Goal: Information Seeking & Learning: Learn about a topic

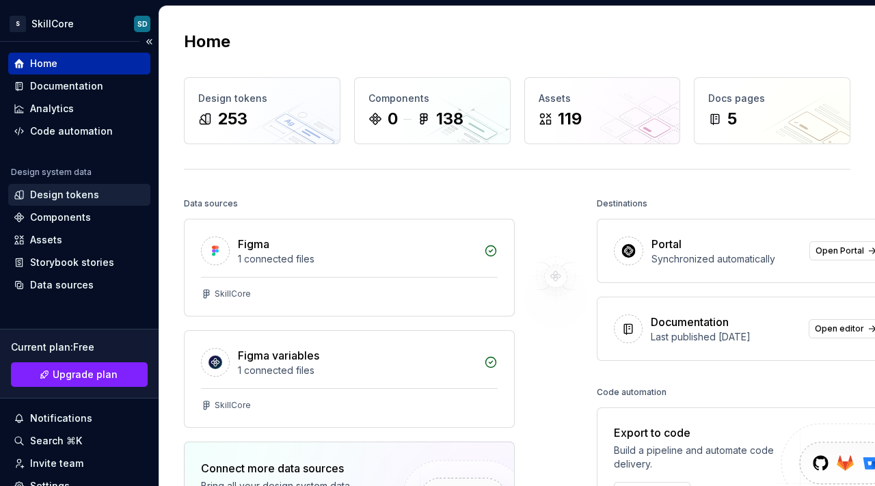
click at [87, 192] on div "Design tokens" at bounding box center [64, 195] width 69 height 14
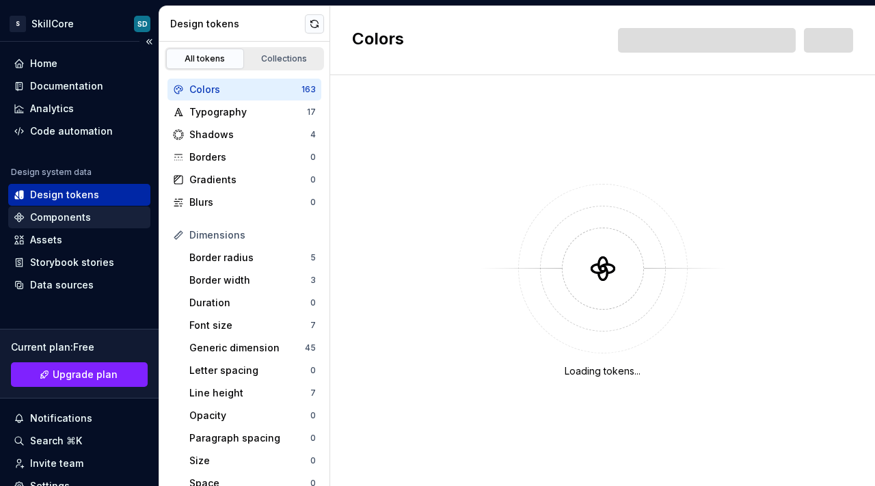
click at [79, 213] on div "Components" at bounding box center [60, 218] width 61 height 14
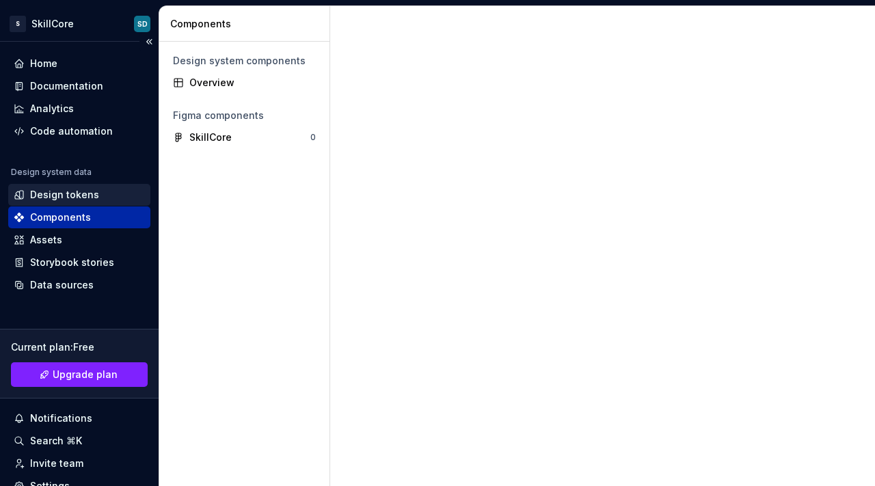
click at [90, 186] on div "Design tokens" at bounding box center [79, 195] width 142 height 22
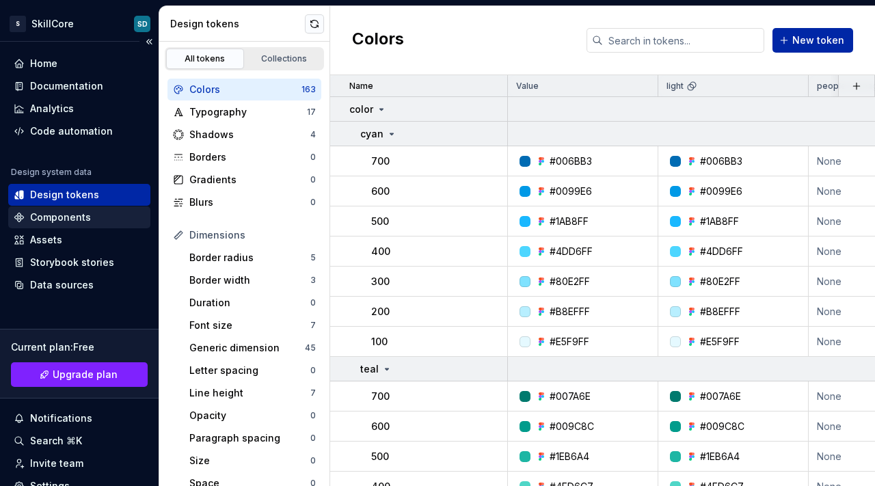
click at [88, 215] on div "Components" at bounding box center [79, 218] width 131 height 14
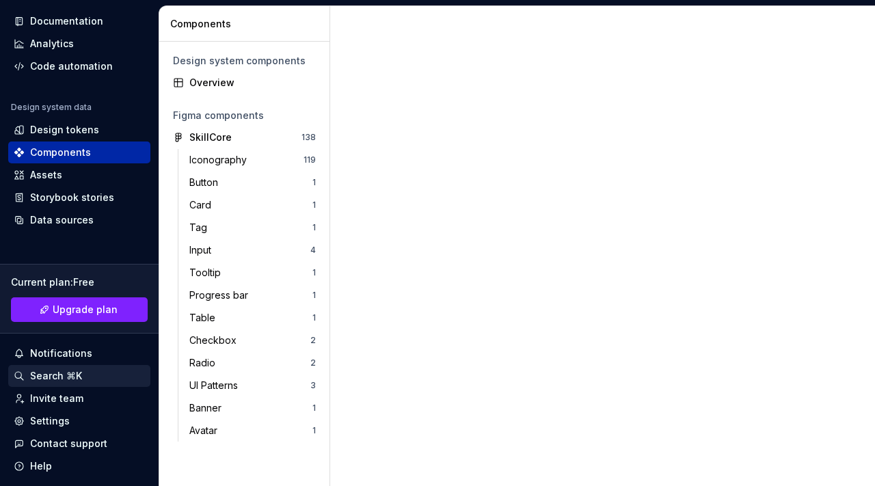
scroll to position [103, 0]
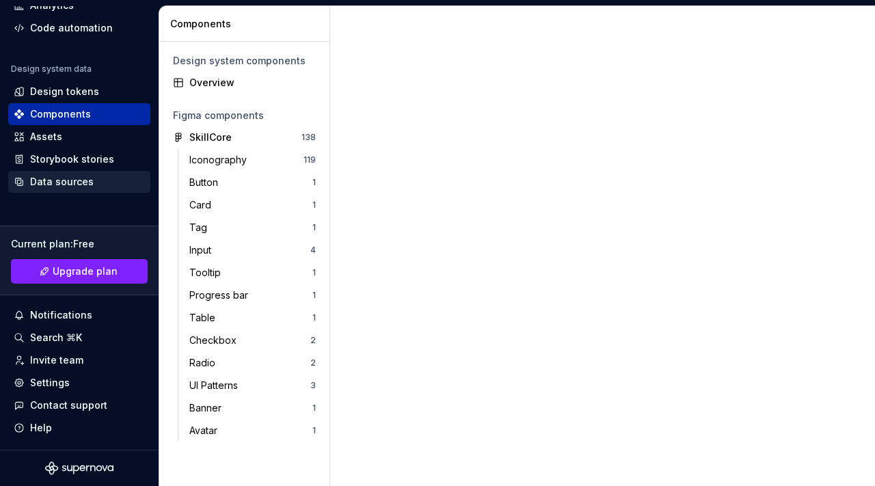
click at [68, 186] on div "Data sources" at bounding box center [62, 182] width 64 height 14
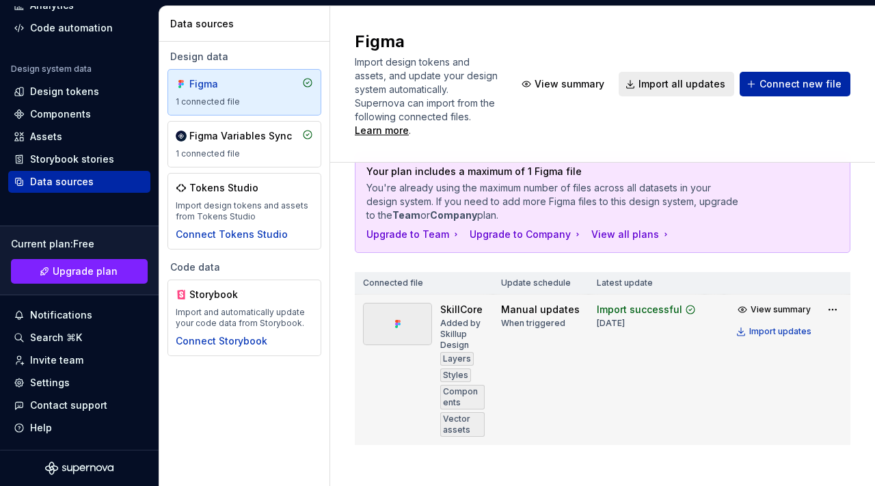
scroll to position [45, 0]
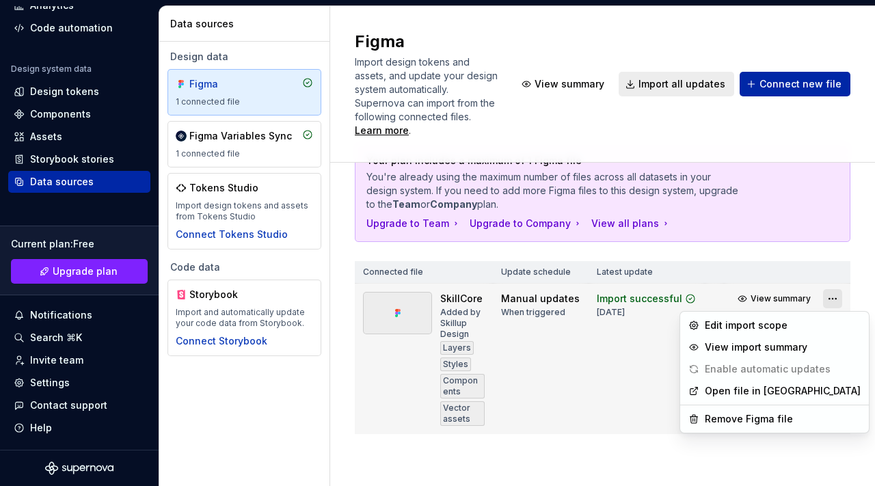
click at [819, 299] on html "S SkillCore SD Home Documentation Analytics Code automation Design system data …" at bounding box center [437, 243] width 875 height 486
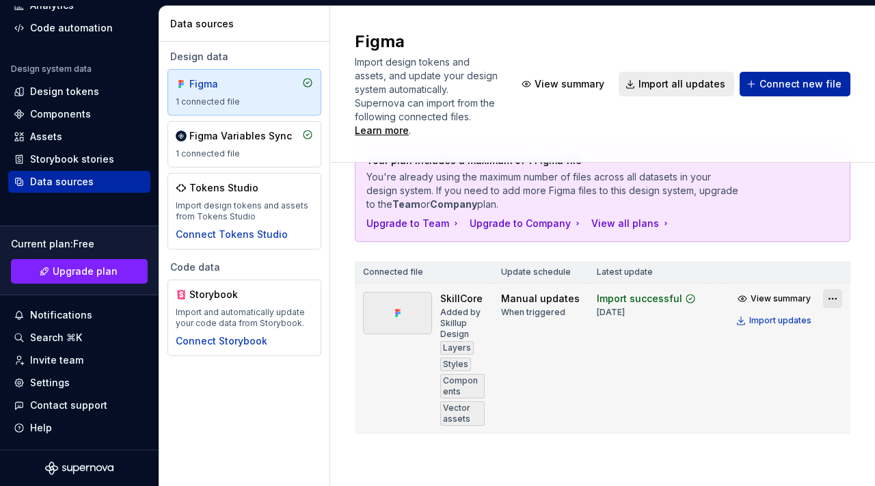
click at [819, 299] on html "S SkillCore SD Home Documentation Analytics Code automation Design system data …" at bounding box center [437, 243] width 875 height 486
click at [787, 320] on div "Import updates" at bounding box center [780, 320] width 62 height 11
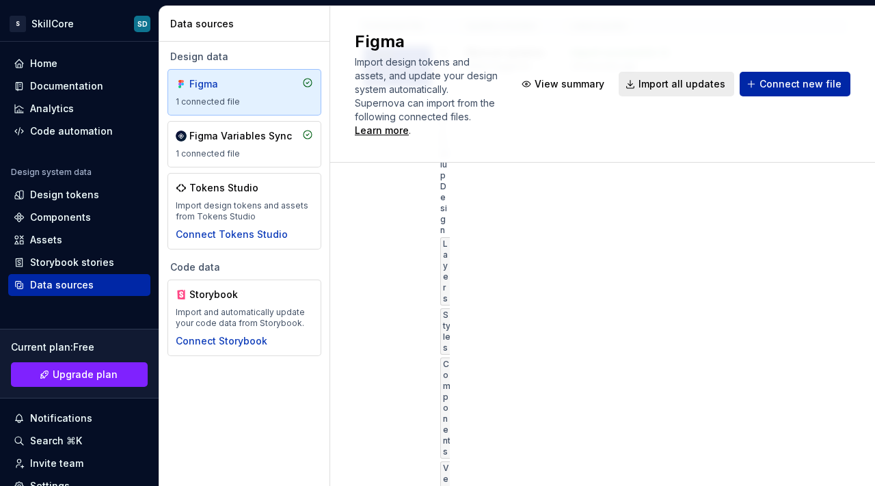
scroll to position [455, 0]
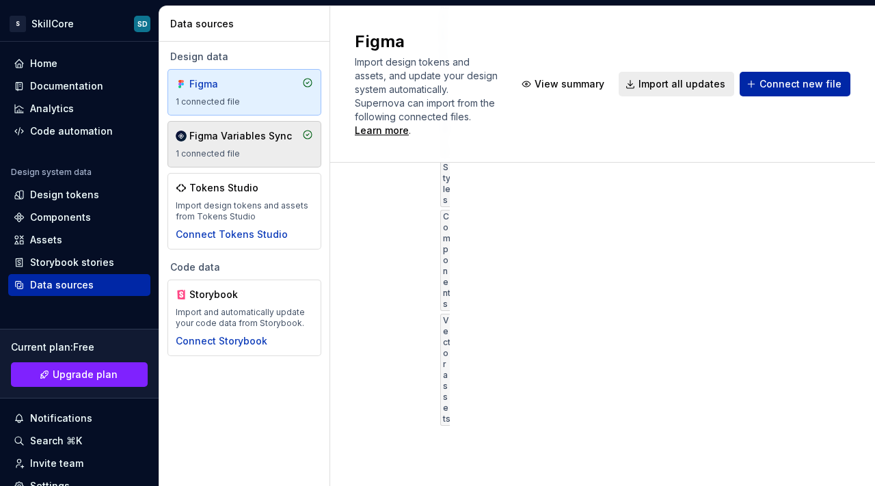
click at [244, 135] on div "Figma Variables Sync" at bounding box center [240, 136] width 103 height 14
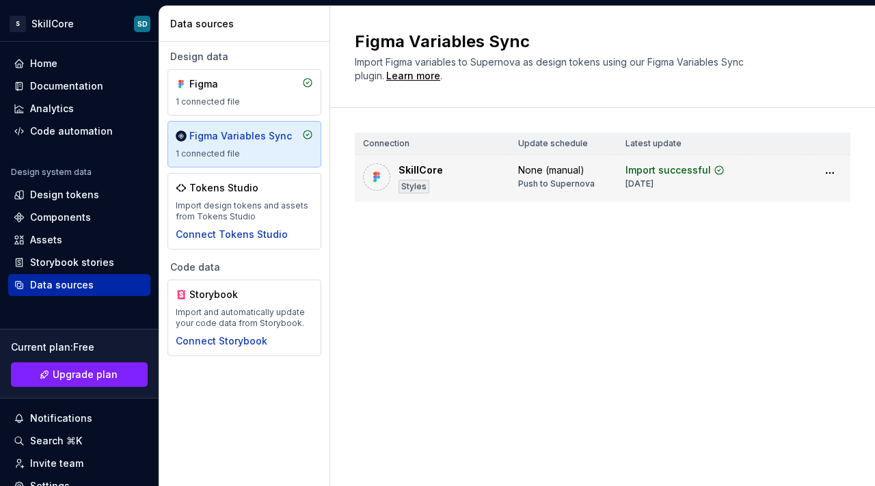
click at [591, 174] on div "None (manual) Push to Supernova" at bounding box center [556, 176] width 77 height 26
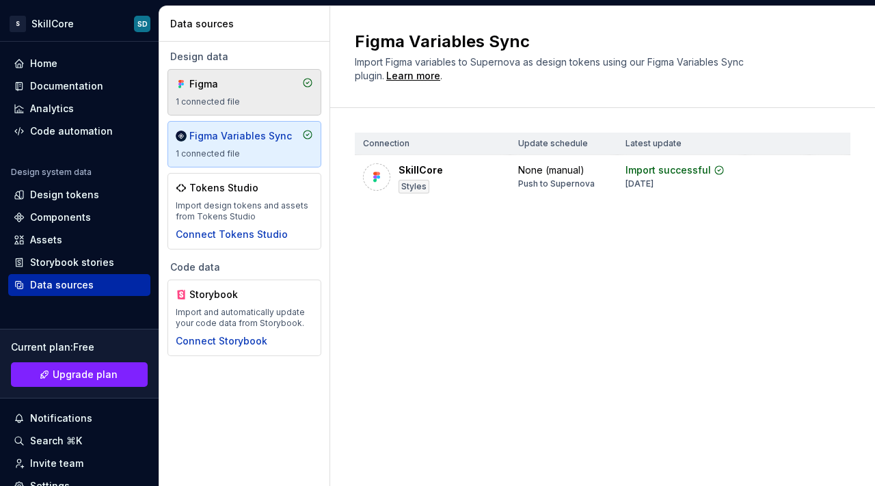
click at [254, 85] on div "Figma" at bounding box center [222, 84] width 66 height 14
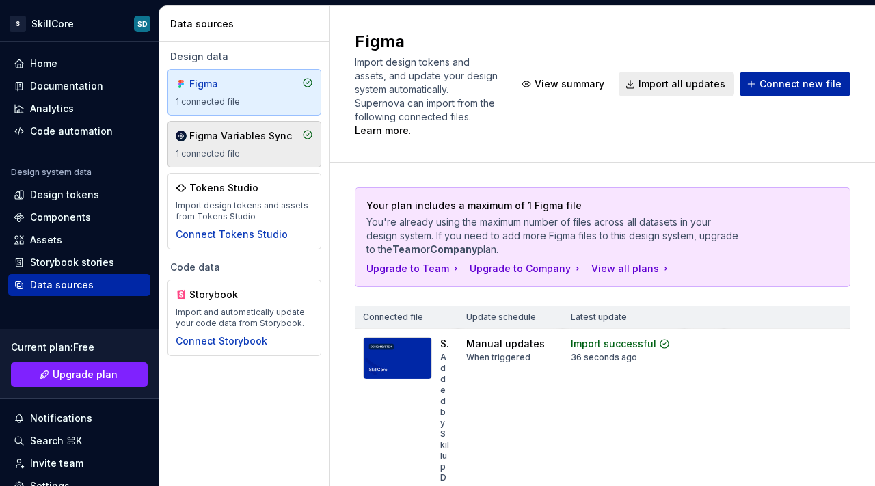
click at [254, 148] on div "1 connected file" at bounding box center [244, 153] width 137 height 11
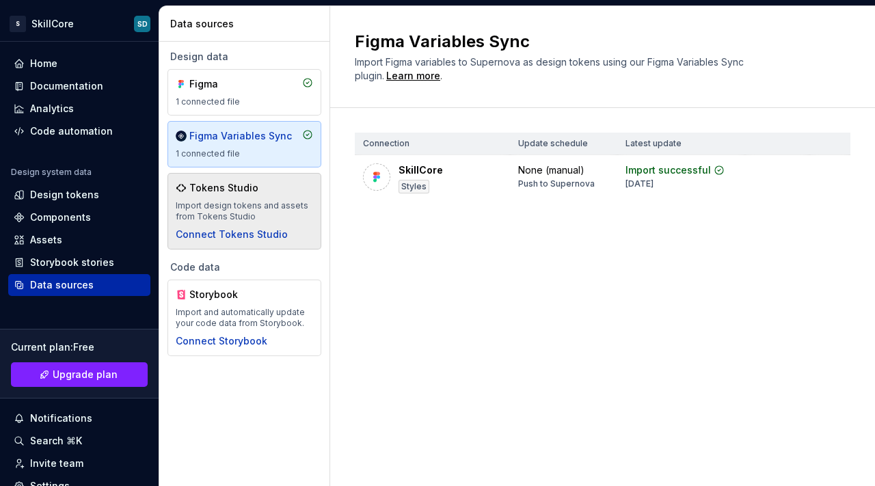
click at [220, 197] on div "Tokens Studio Import design tokens and assets from Tokens Studio Connect Tokens…" at bounding box center [244, 211] width 137 height 60
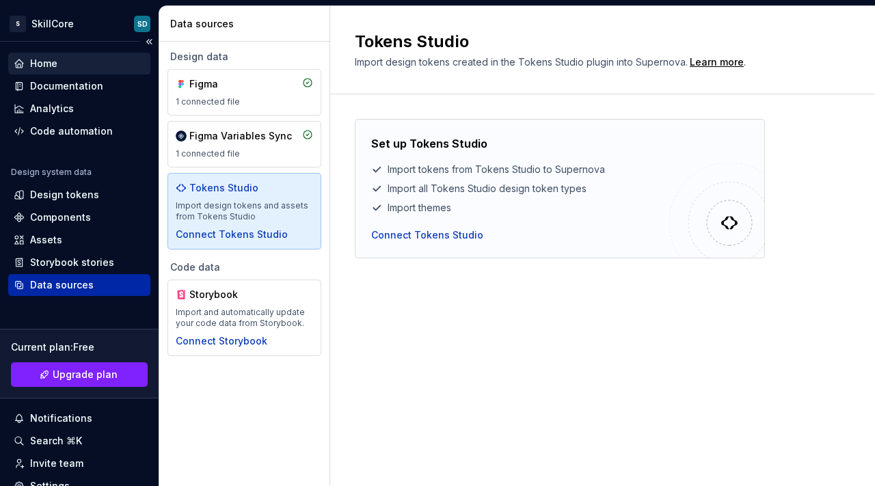
click at [47, 71] on div "Home" at bounding box center [79, 64] width 142 height 22
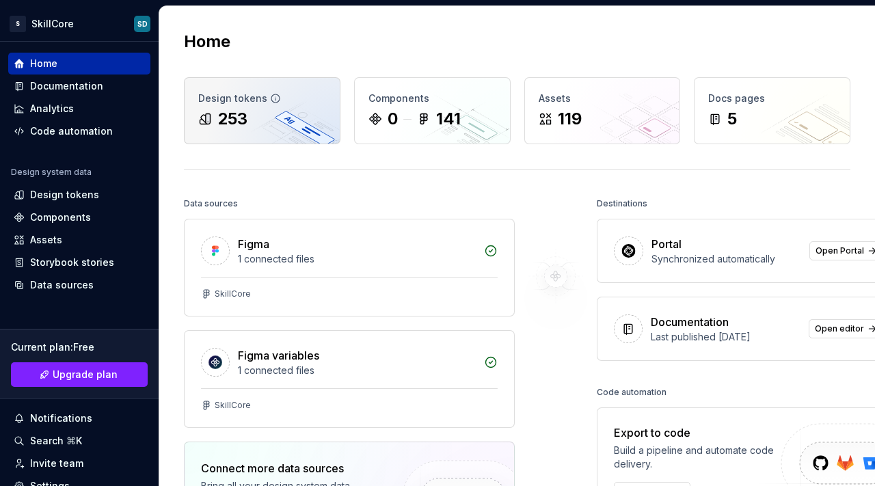
click at [293, 120] on div "253" at bounding box center [262, 119] width 128 height 22
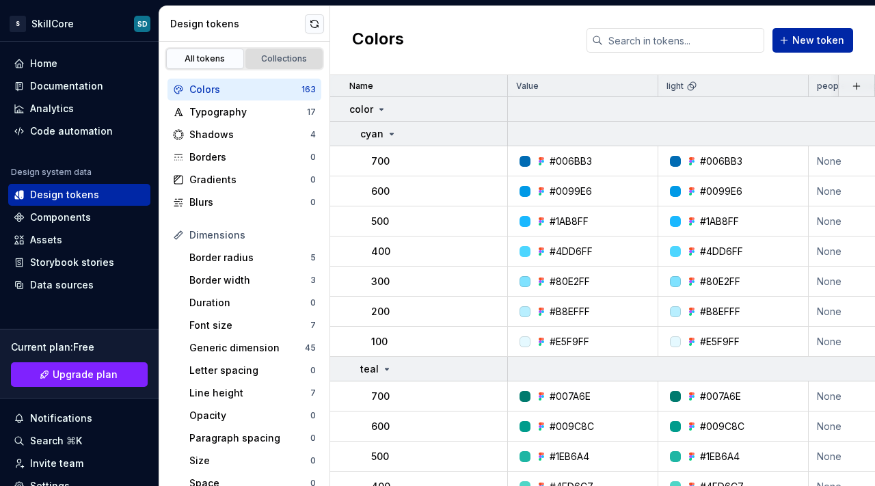
click at [280, 59] on div "Collections" at bounding box center [284, 58] width 68 height 11
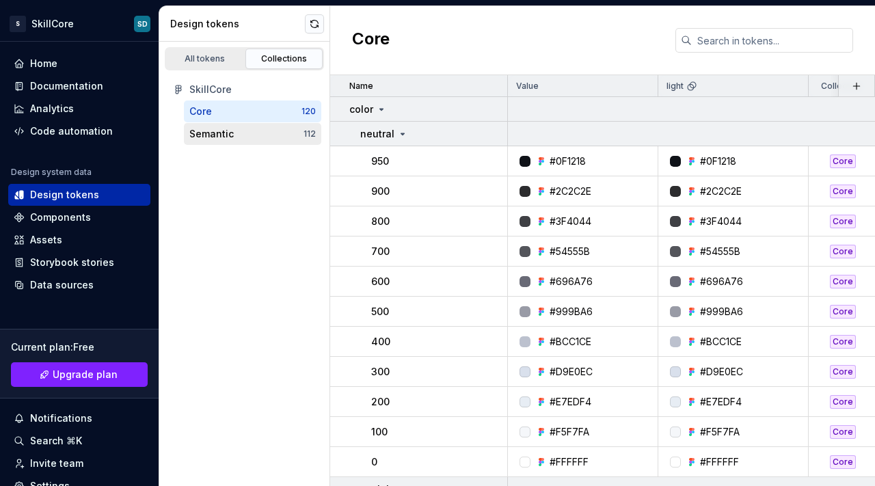
click at [226, 131] on div "Semantic" at bounding box center [211, 134] width 44 height 14
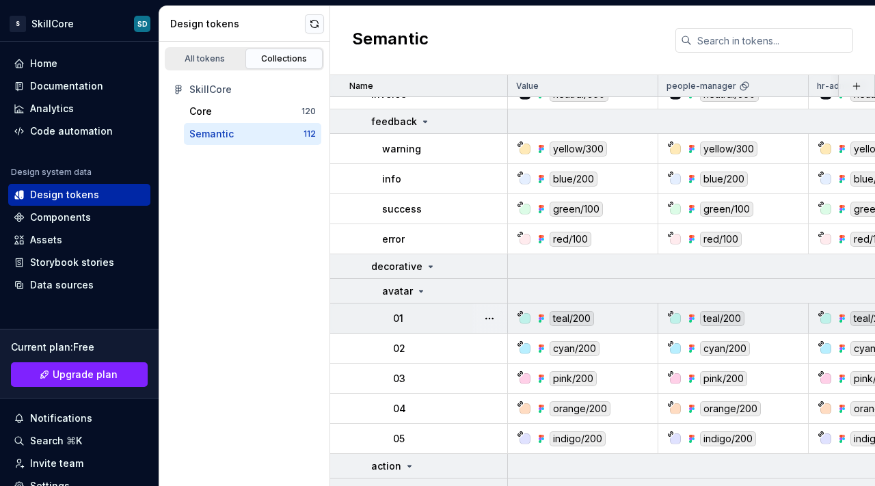
scroll to position [267, 0]
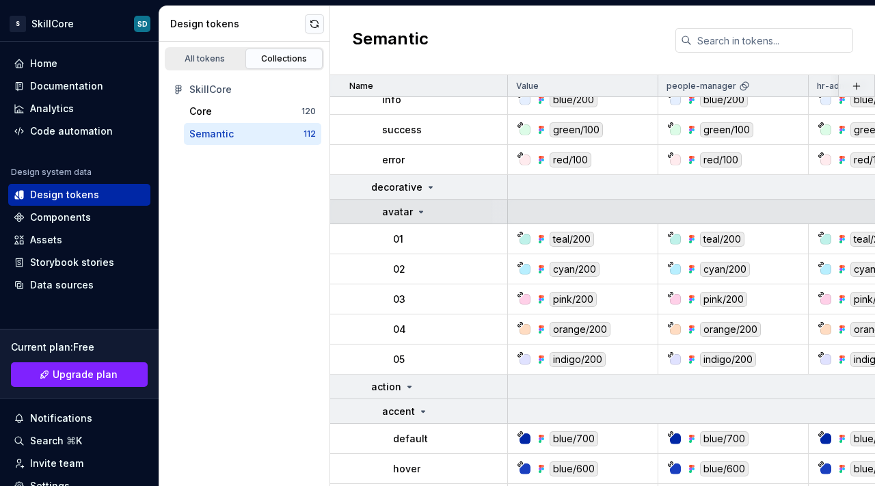
click at [420, 211] on icon at bounding box center [421, 211] width 3 height 1
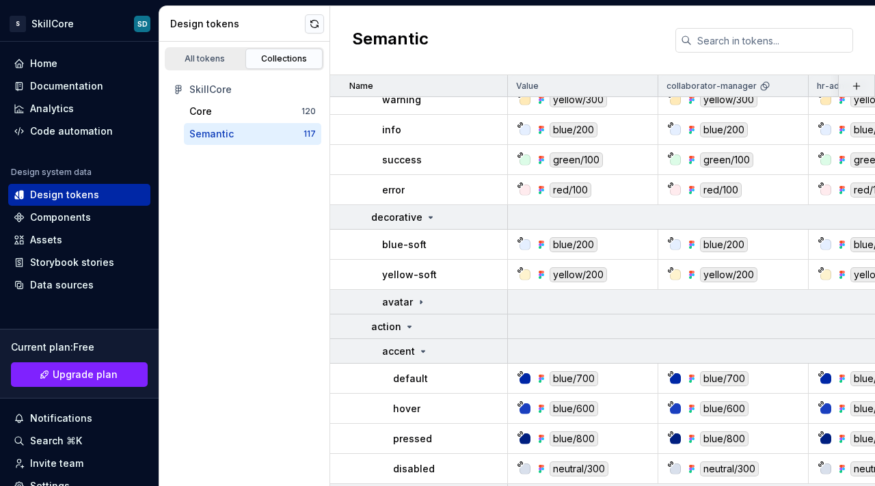
scroll to position [297, 0]
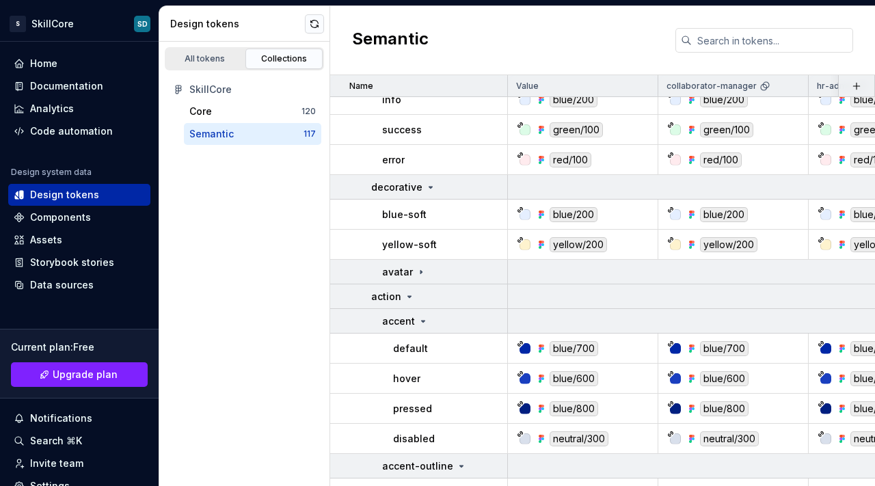
click at [271, 343] on div "All tokens Collections SkillCore Core 120 Semantic 117" at bounding box center [244, 264] width 171 height 444
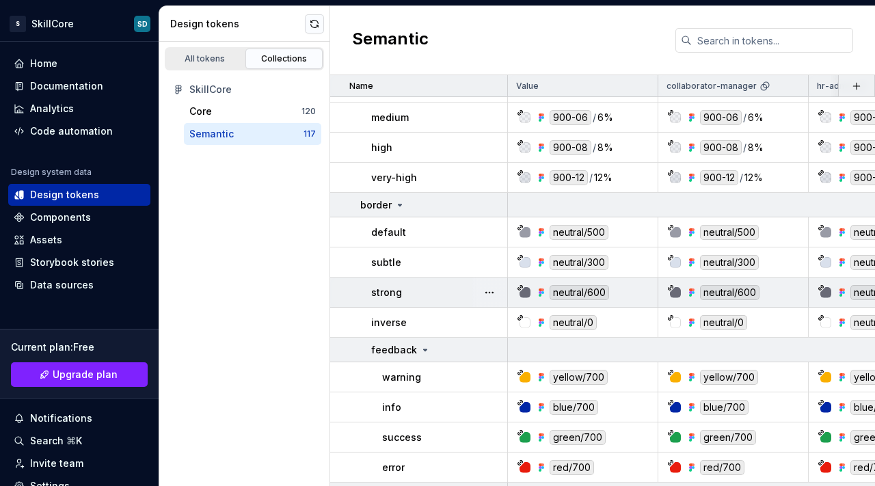
scroll to position [2260, 0]
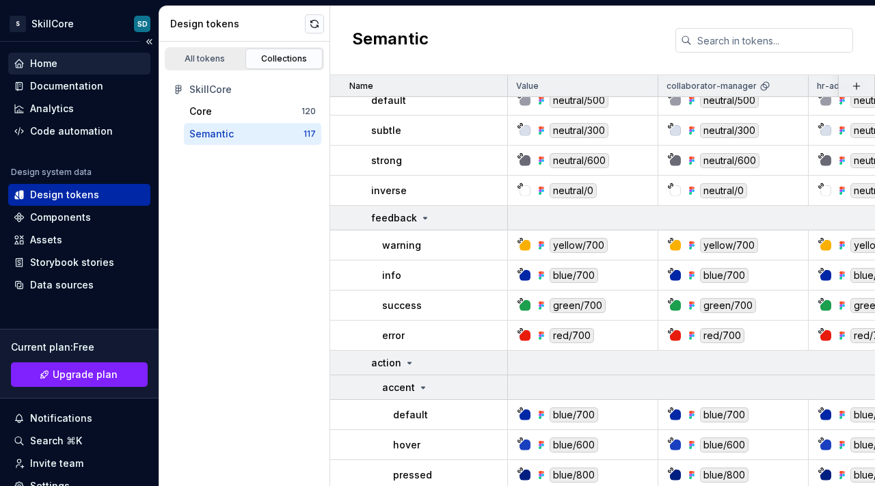
click at [50, 70] on div "Home" at bounding box center [79, 64] width 142 height 22
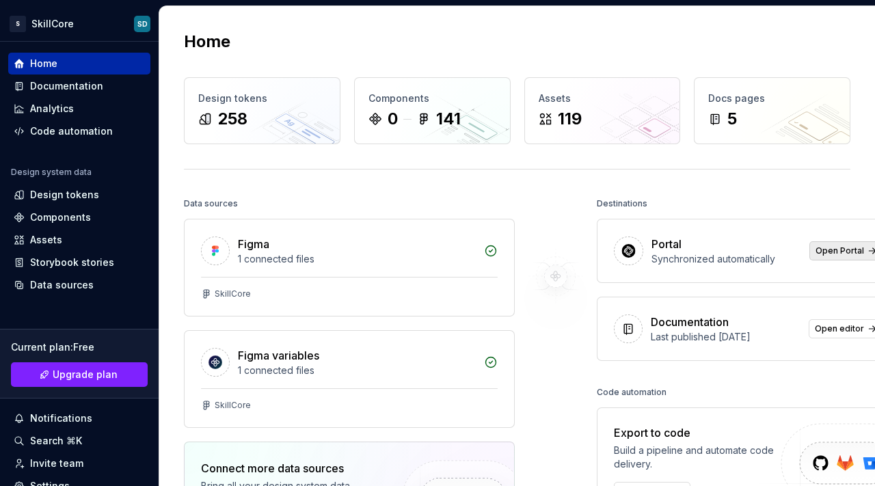
click at [817, 254] on span "Open Portal" at bounding box center [840, 250] width 49 height 11
